Goal: Transaction & Acquisition: Purchase product/service

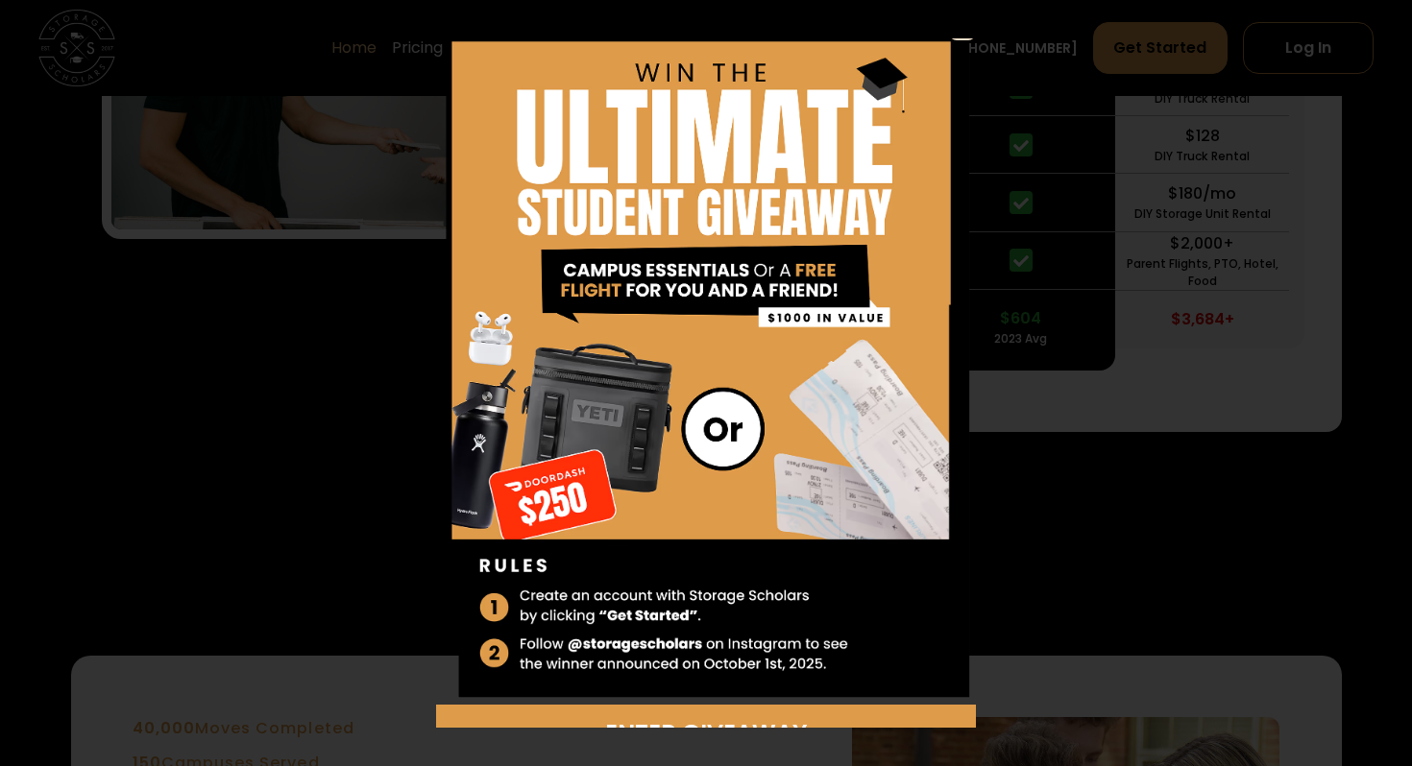
scroll to position [60, 0]
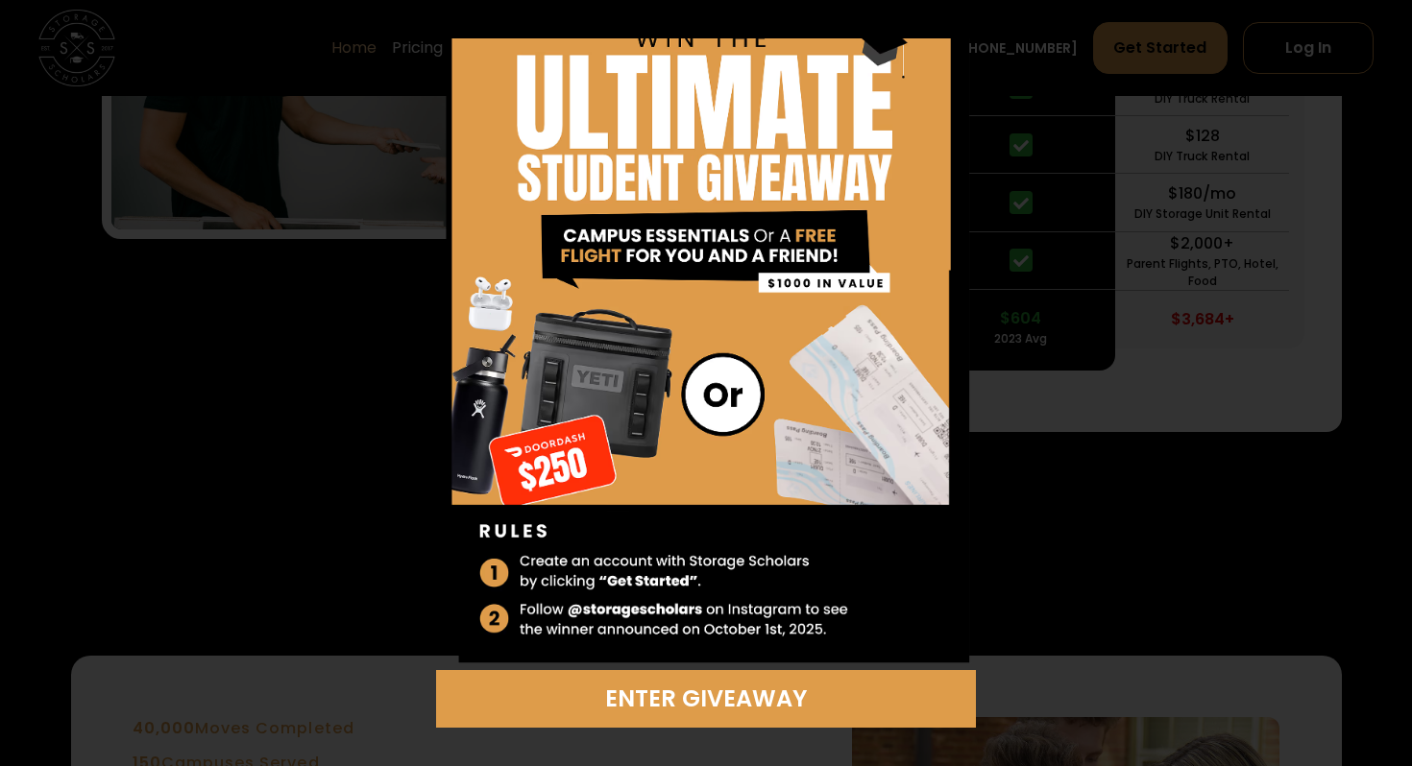
click at [1055, 88] on div "Enter Giveaway" at bounding box center [706, 383] width 1412 height 766
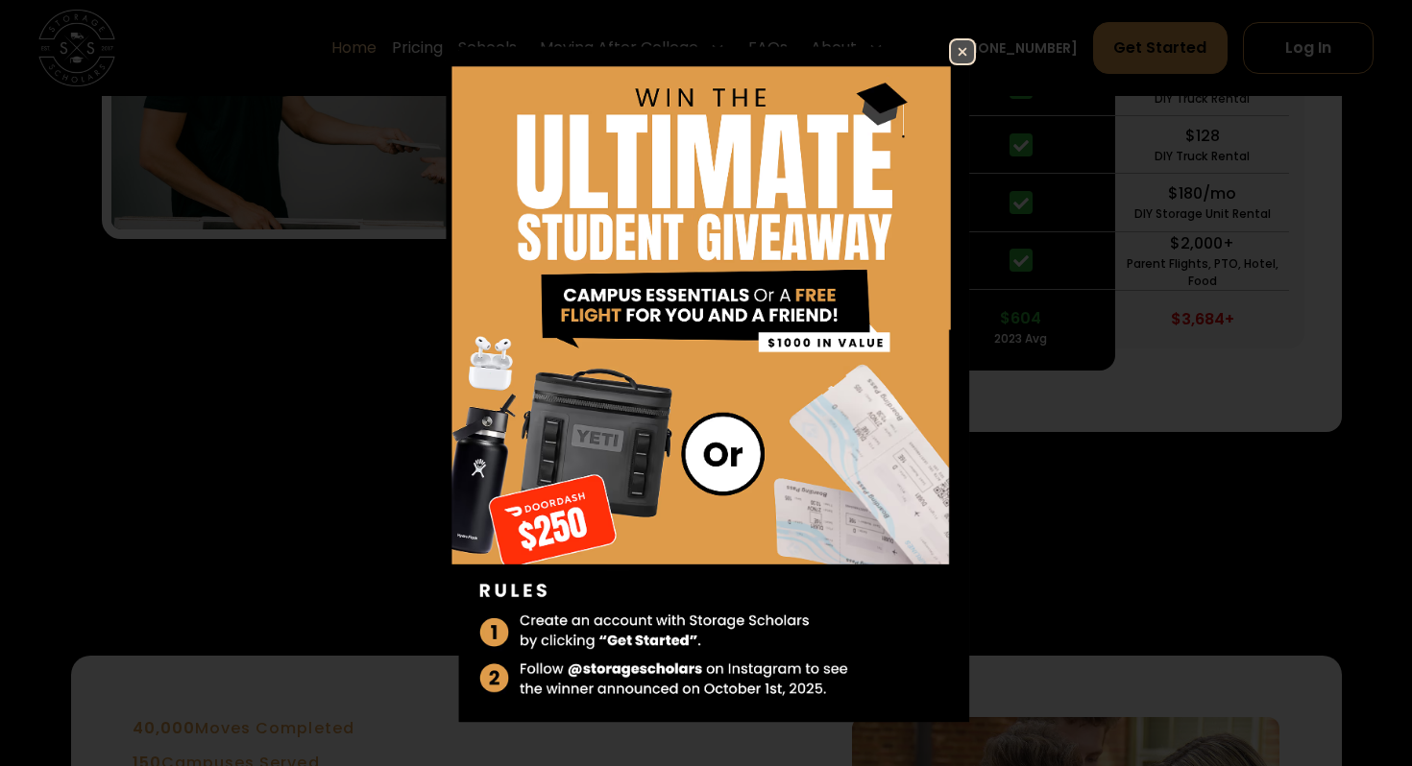
click at [951, 49] on img at bounding box center [962, 51] width 23 height 23
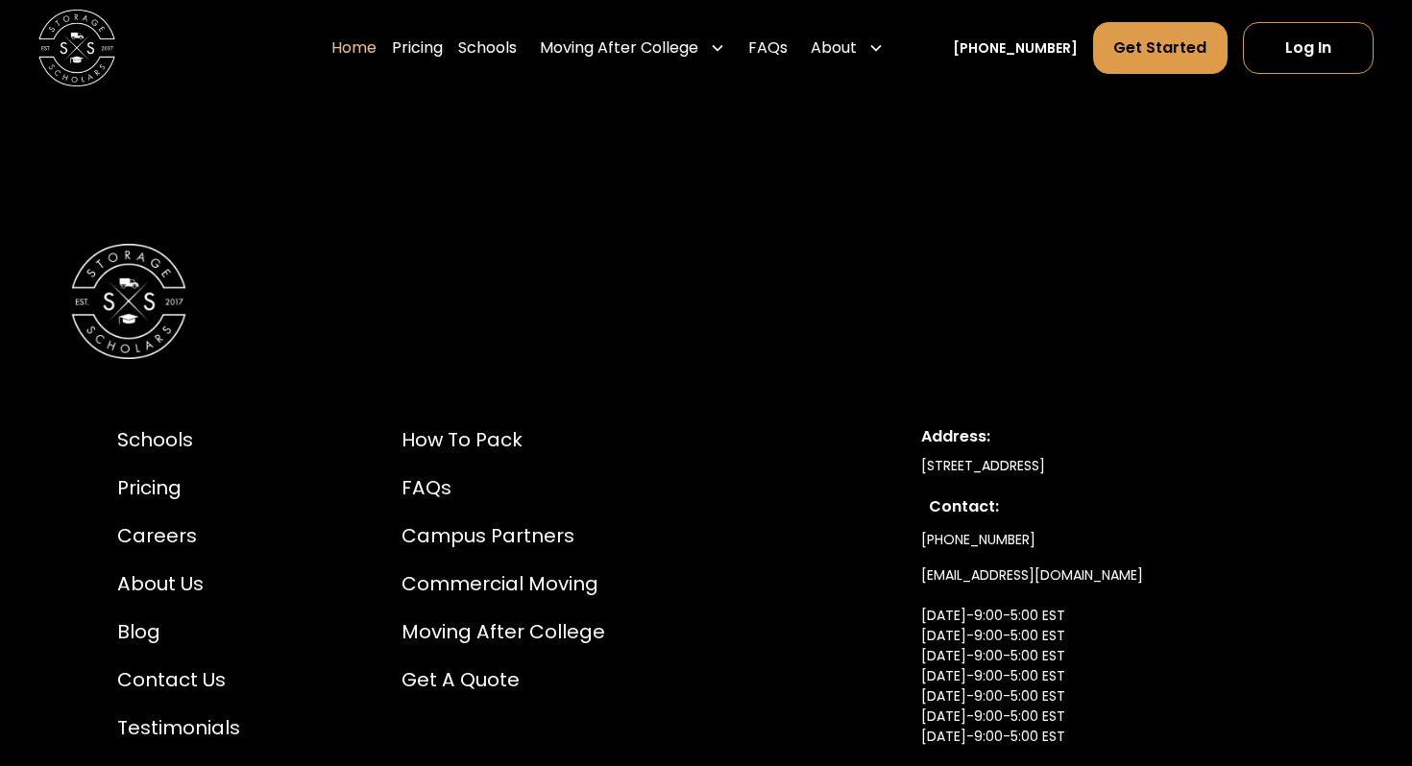
scroll to position [5741, 0]
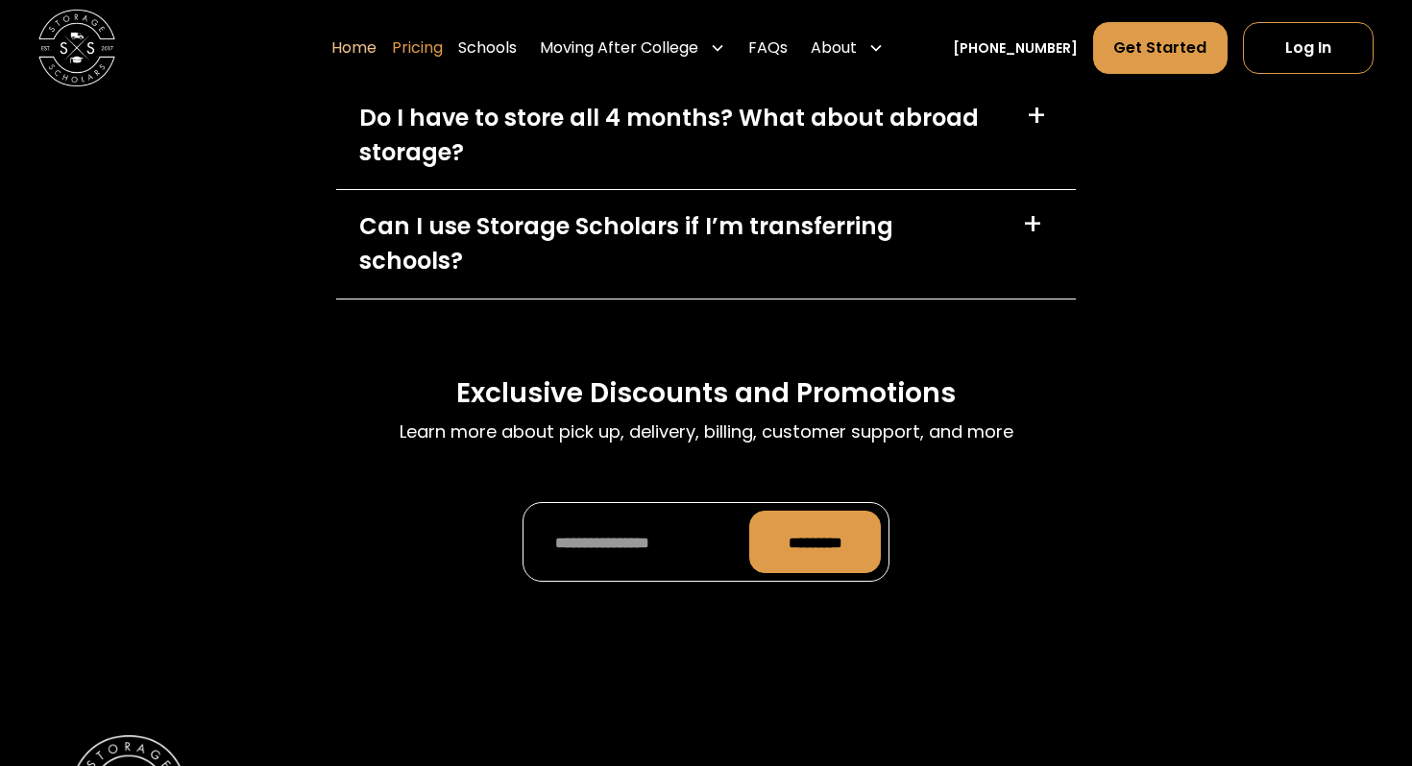
click at [443, 43] on link "Pricing" at bounding box center [417, 48] width 51 height 54
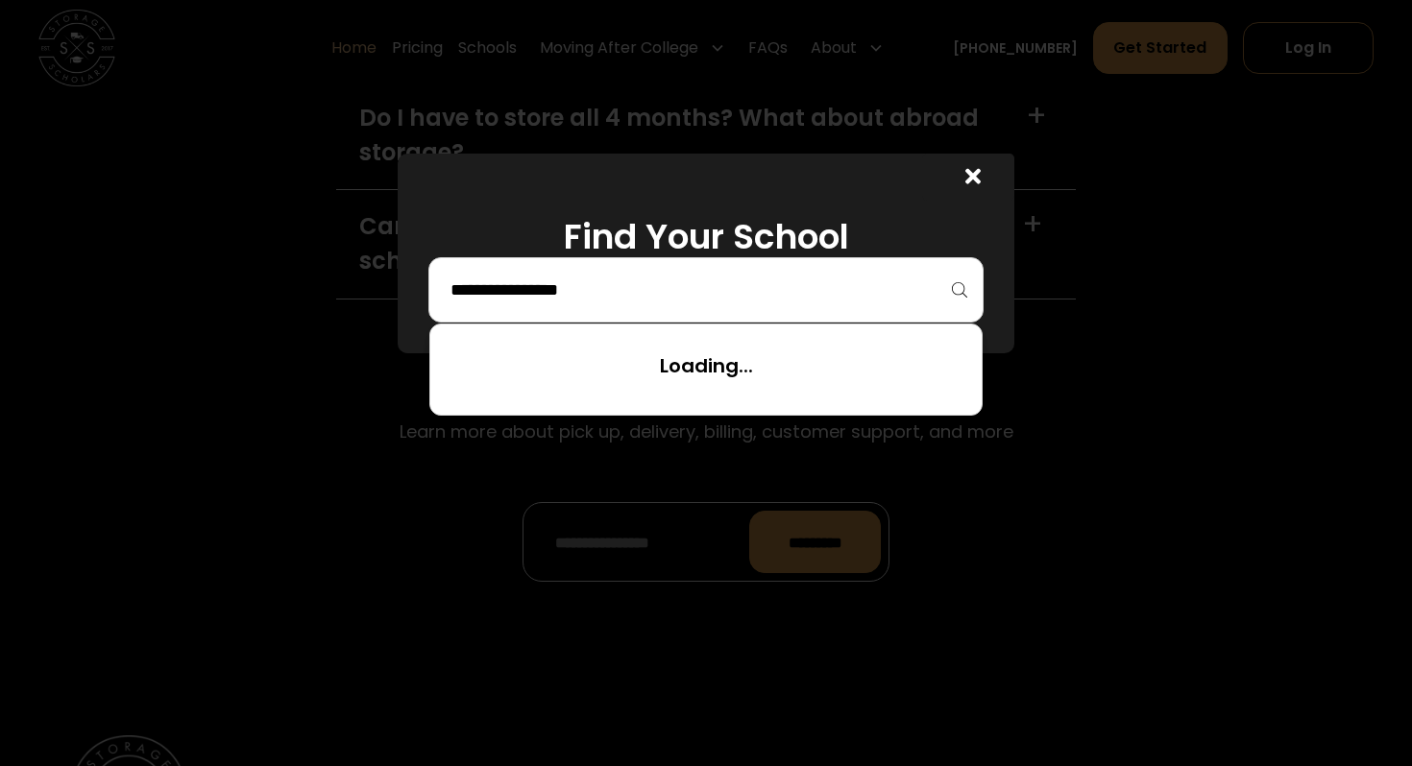
click at [678, 293] on input "search" at bounding box center [705, 290] width 515 height 33
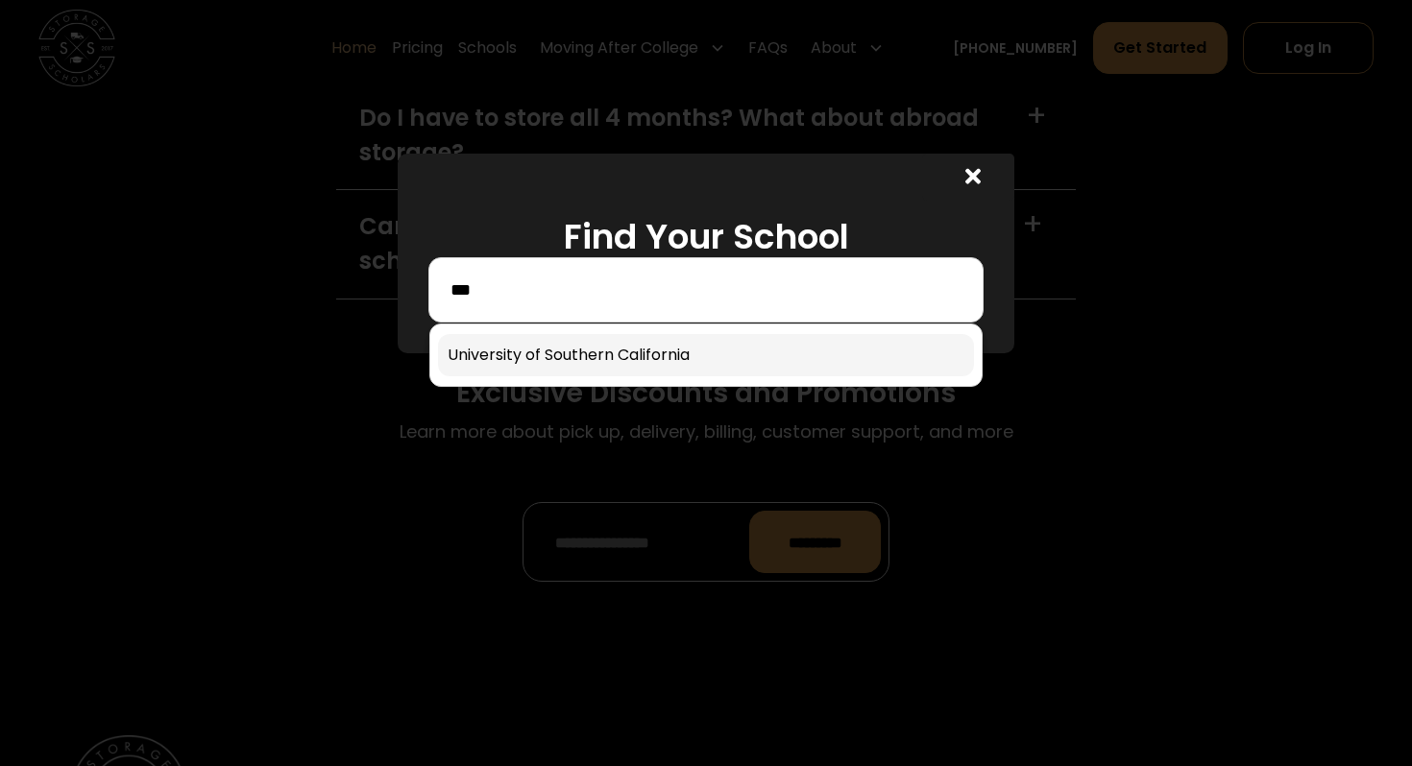
type input "***"
click at [666, 353] on link at bounding box center [706, 355] width 536 height 42
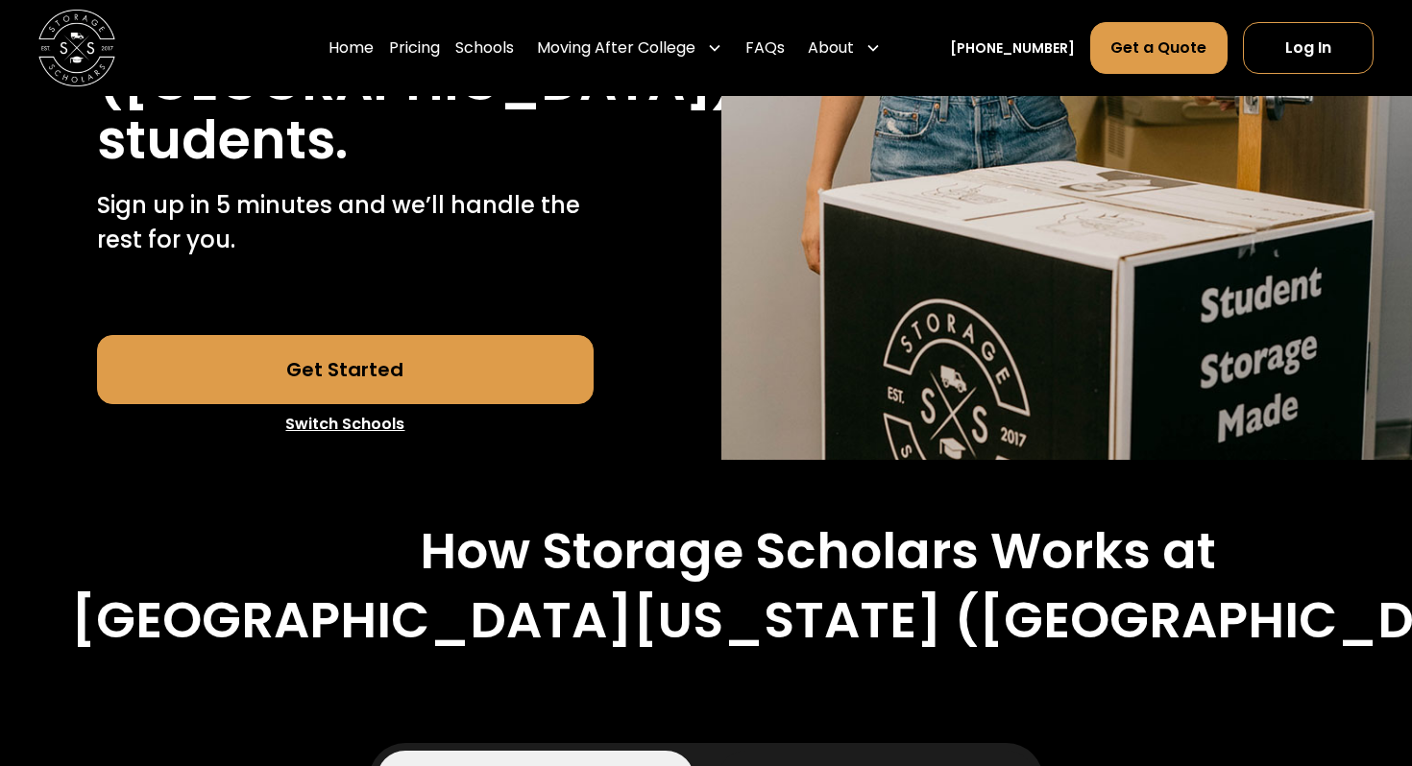
scroll to position [601, 0]
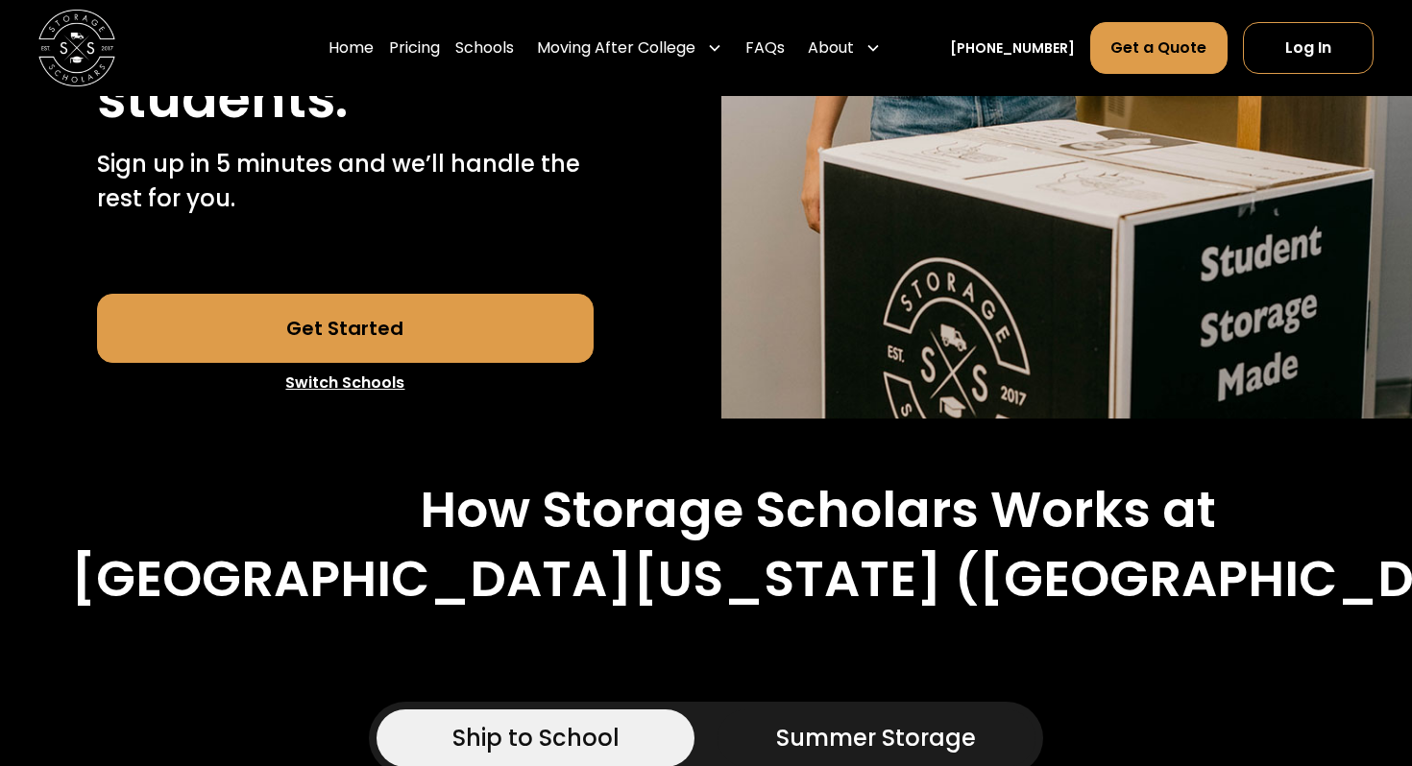
click at [492, 335] on link "Get Started" at bounding box center [345, 328] width 497 height 69
